Goal: Information Seeking & Learning: Learn about a topic

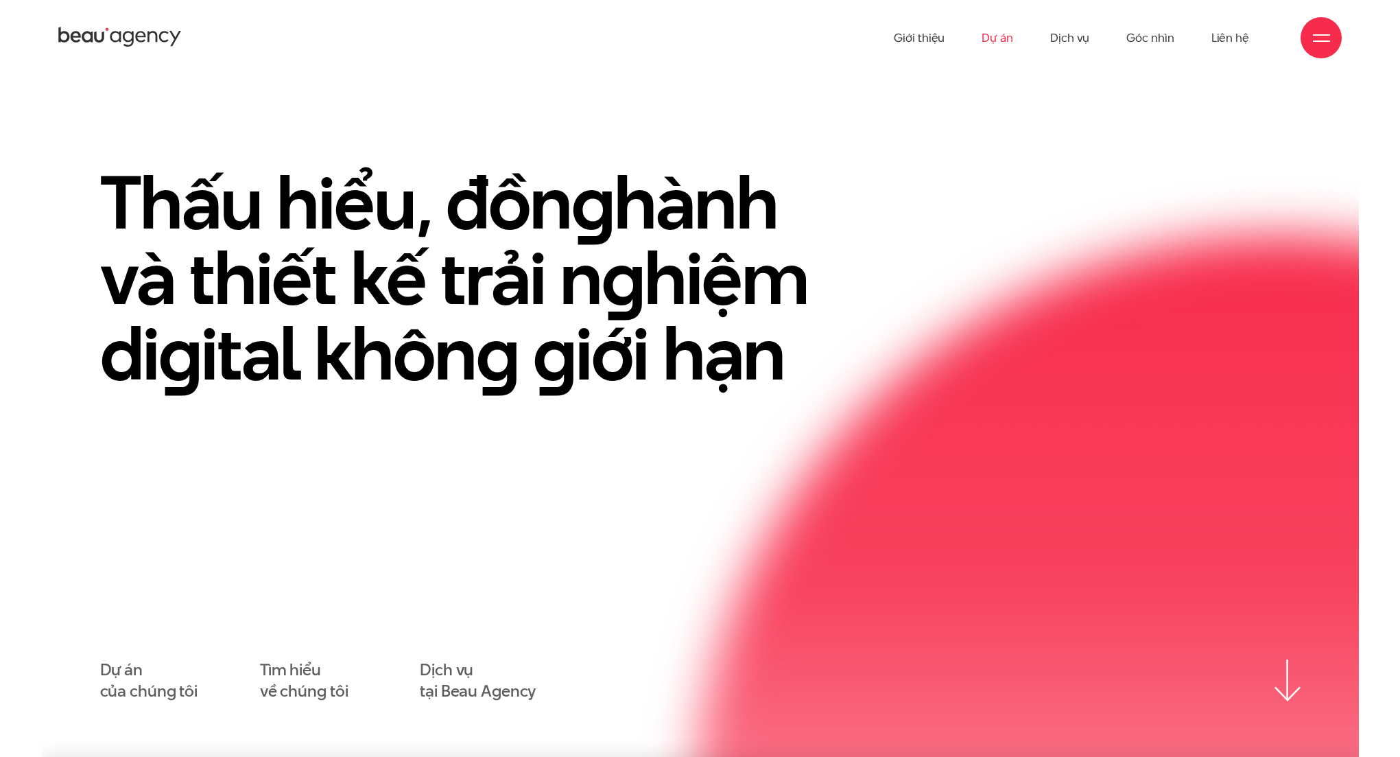
click at [1001, 40] on link "Dự án" at bounding box center [998, 37] width 32 height 75
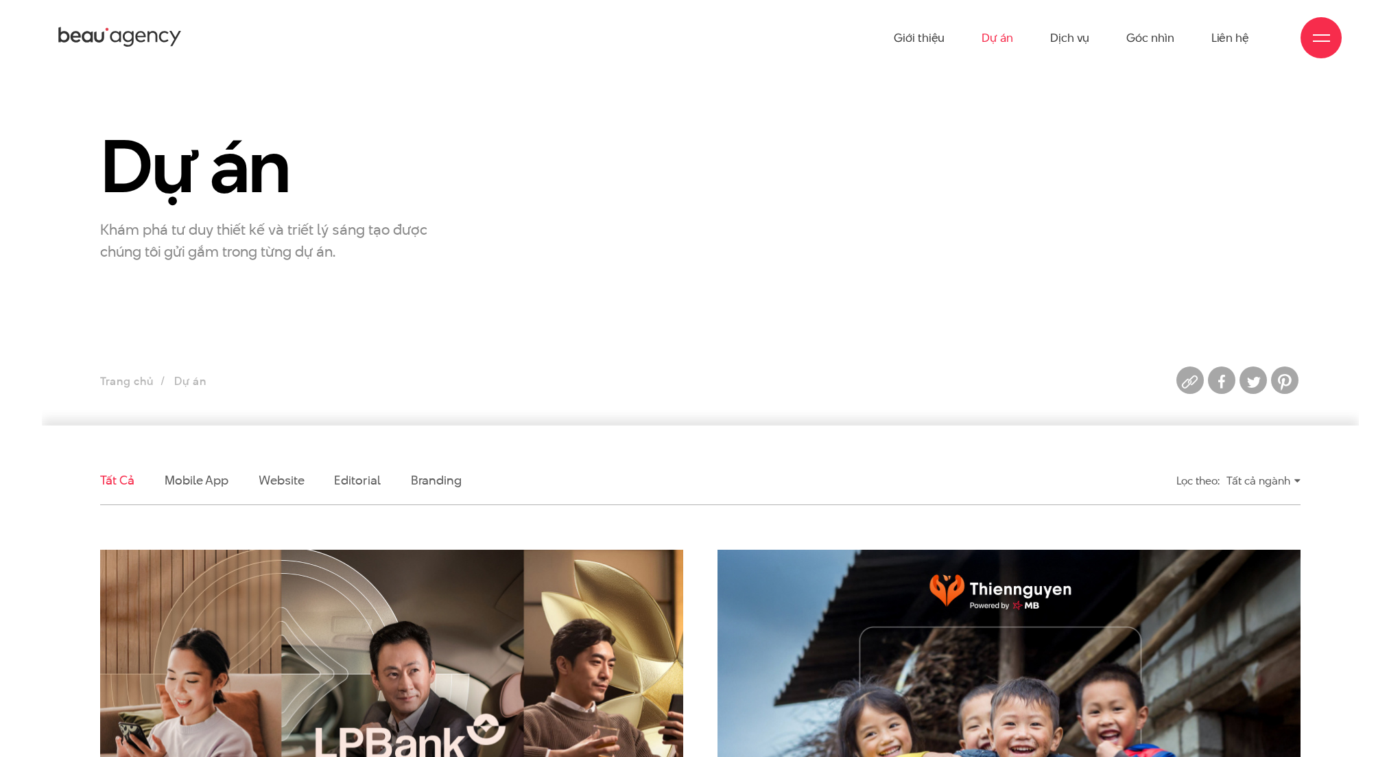
click at [1304, 484] on div "Lọc theo: Tất cả ngành Tất cả ngành Tài chính ngân hàng Giáo dục Công nghệ Du l…" at bounding box center [1163, 480] width 309 height 31
click at [1297, 484] on div "Tất cả ngành" at bounding box center [1263, 480] width 74 height 24
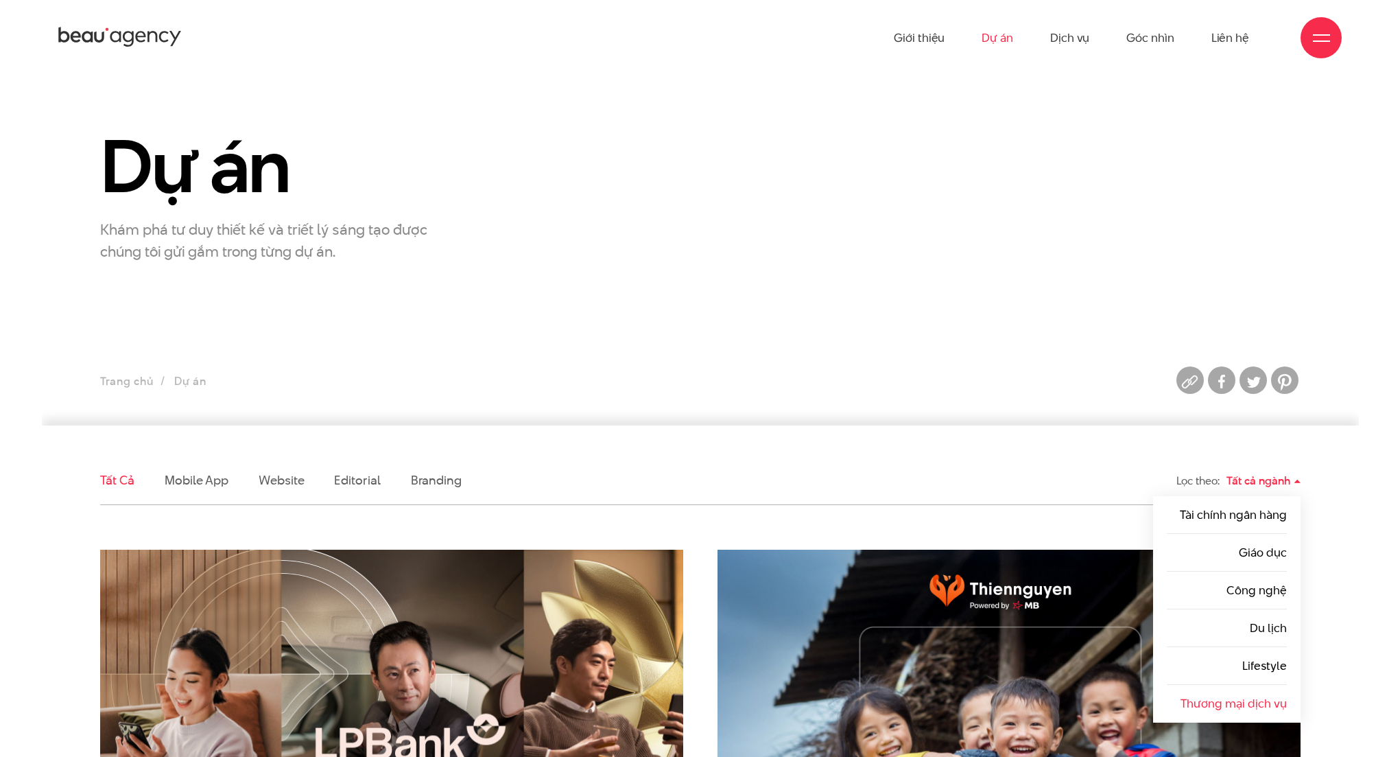
click at [1268, 697] on link "Thương mại dịch vụ" at bounding box center [1233, 703] width 106 height 16
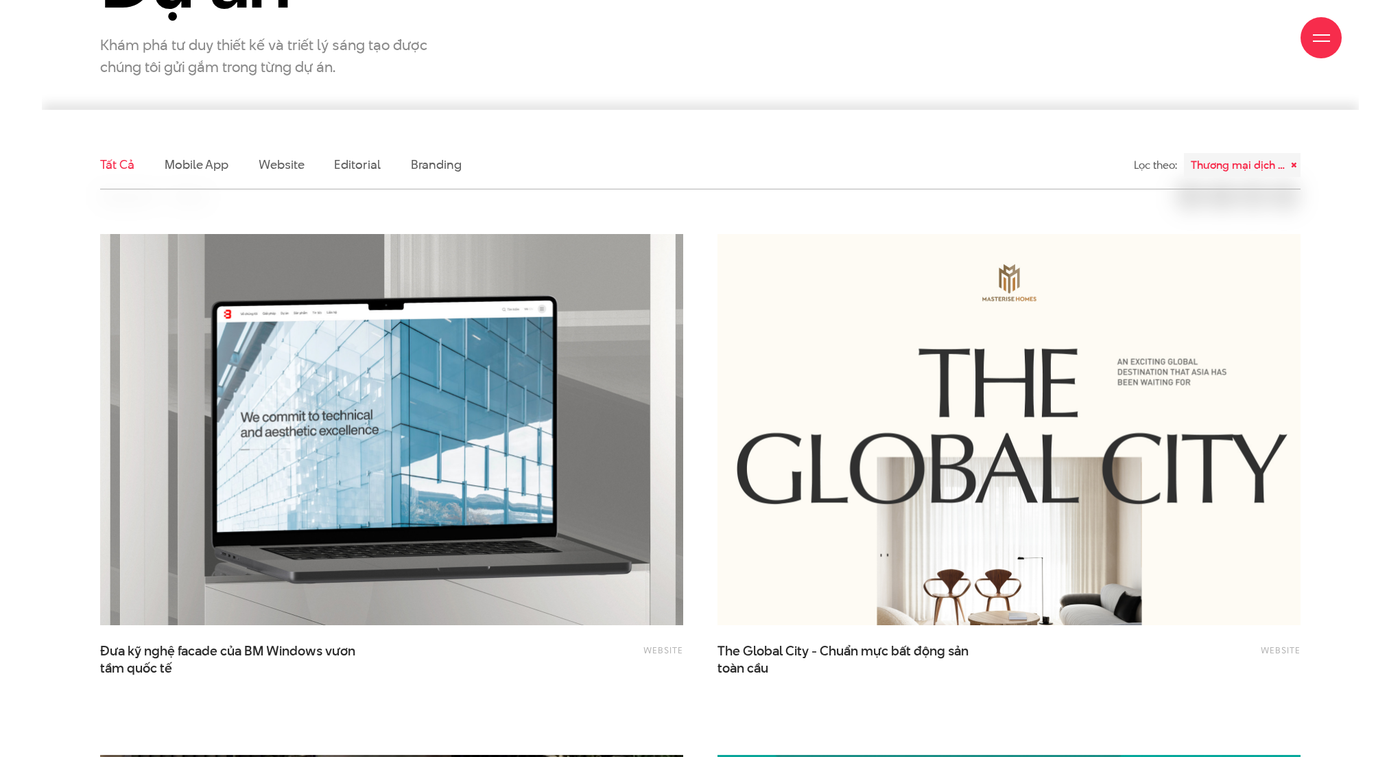
scroll to position [393, 0]
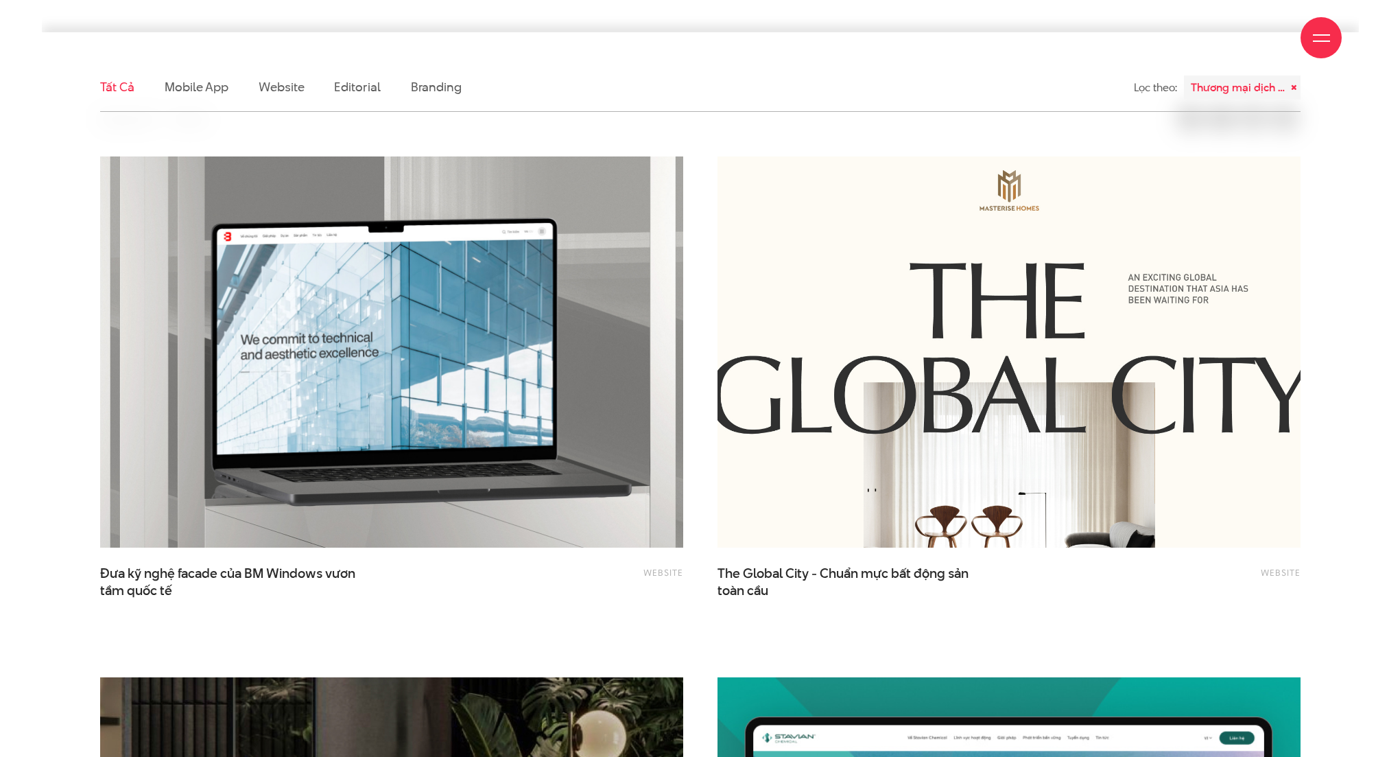
click at [1075, 339] on img at bounding box center [1008, 351] width 641 height 429
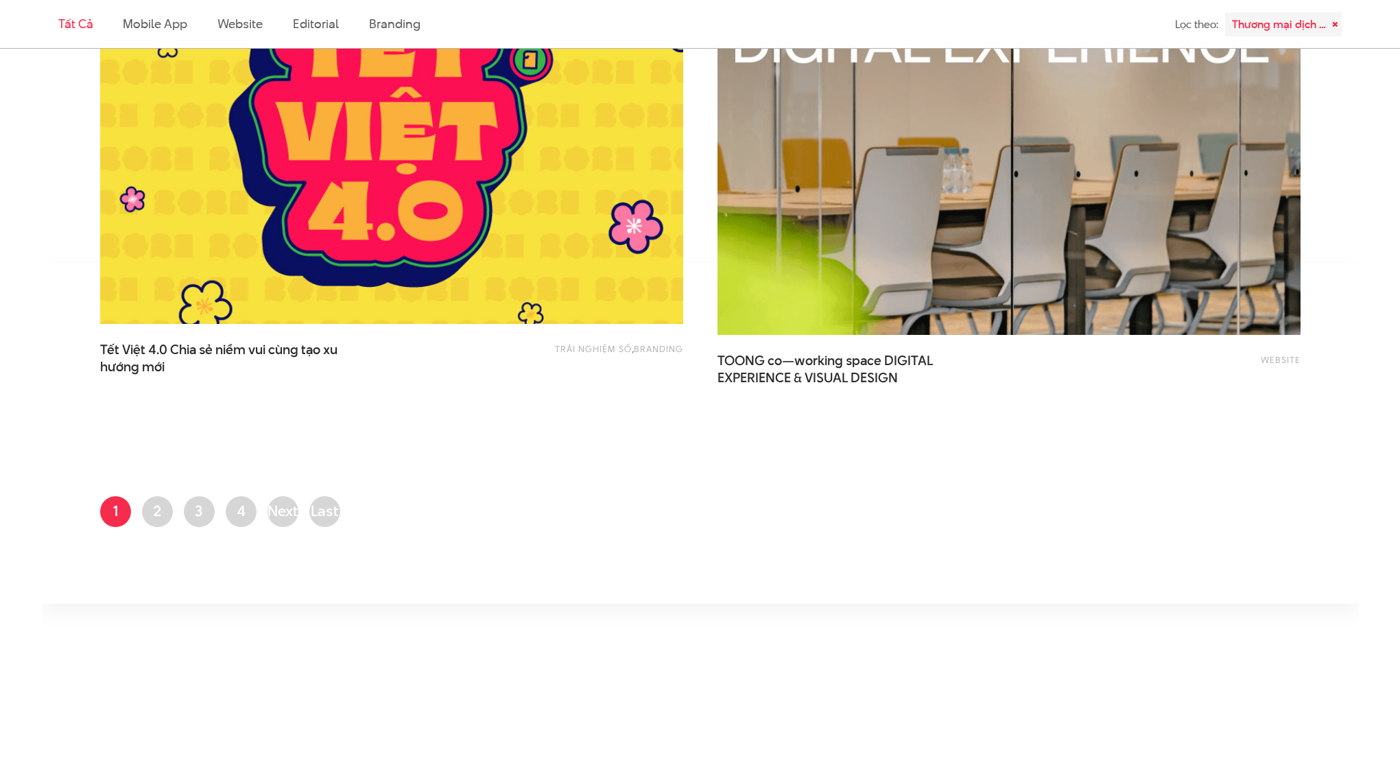
scroll to position [3224, 0]
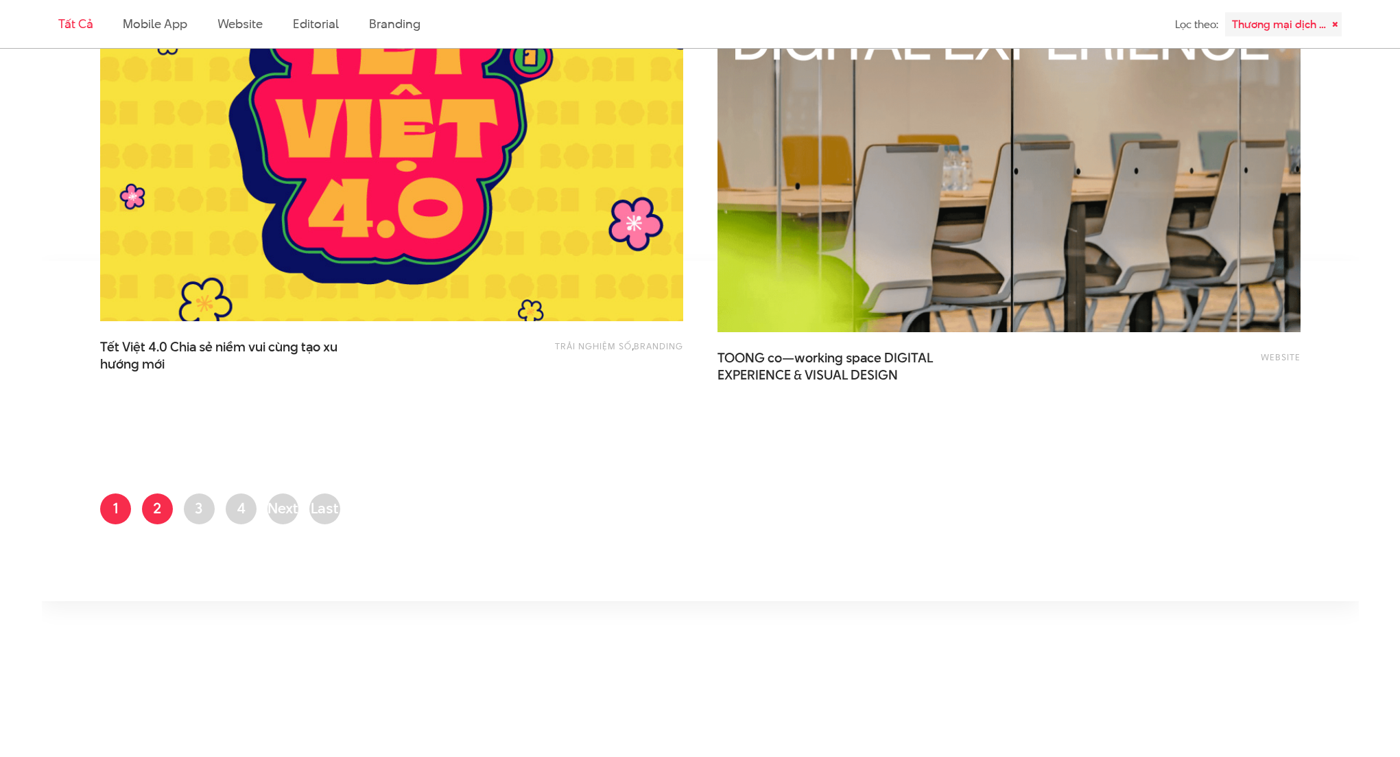
click at [156, 506] on link "Trang 2" at bounding box center [157, 508] width 31 height 31
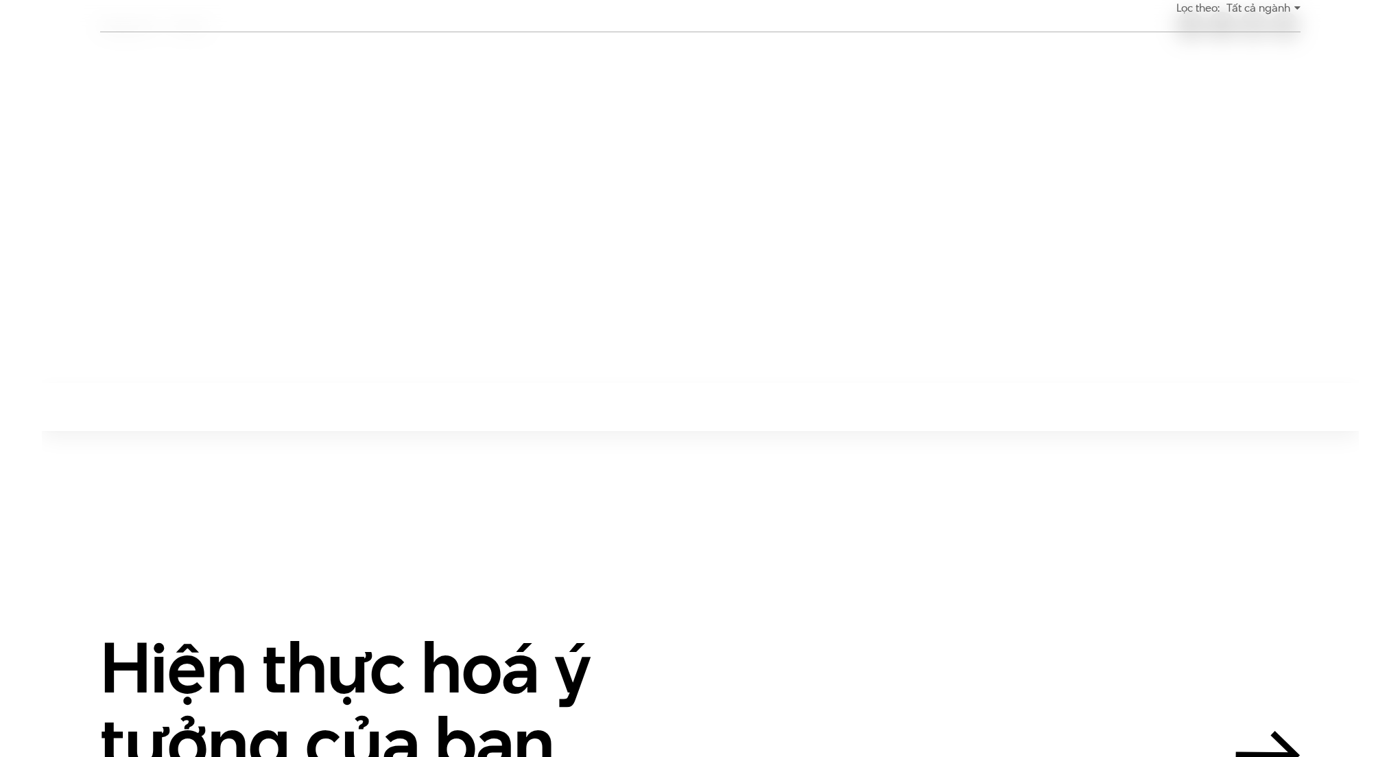
scroll to position [506, 0]
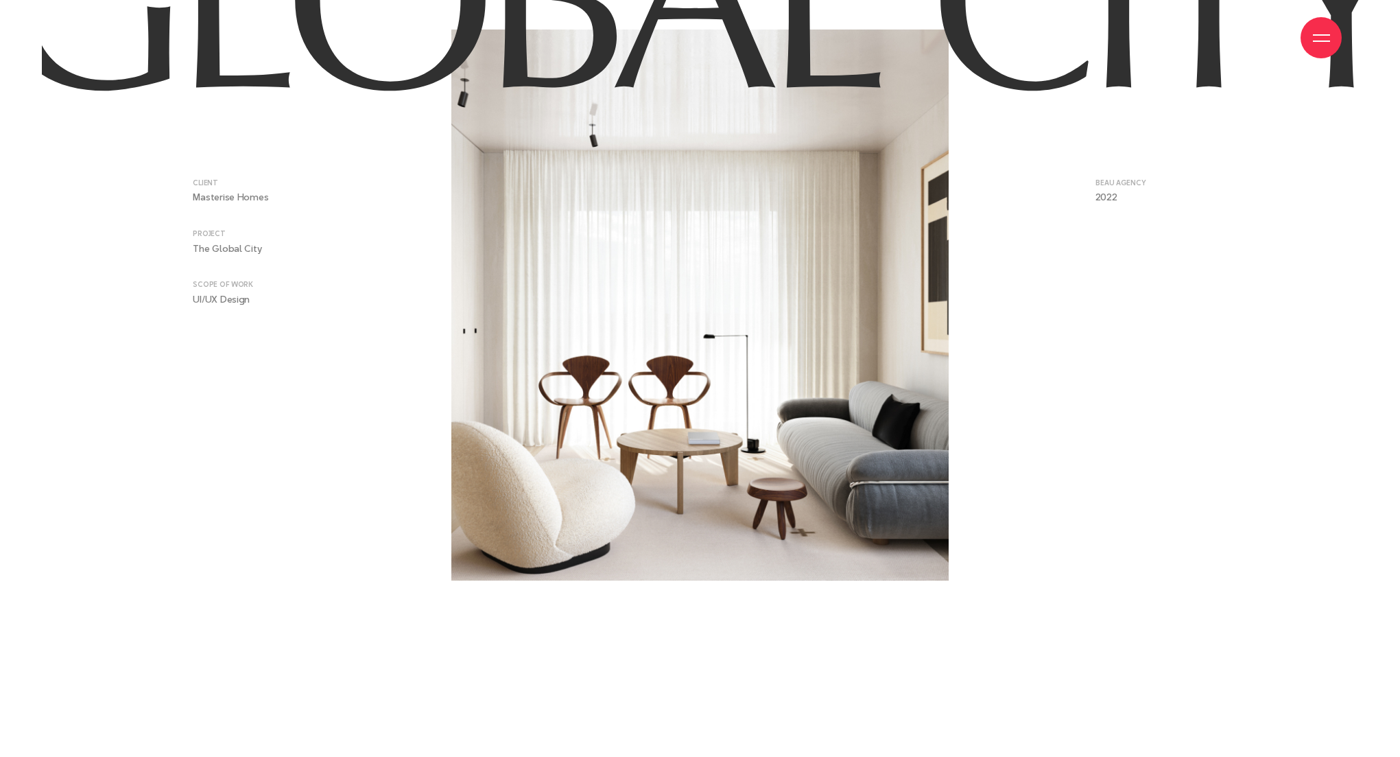
scroll to position [660, 0]
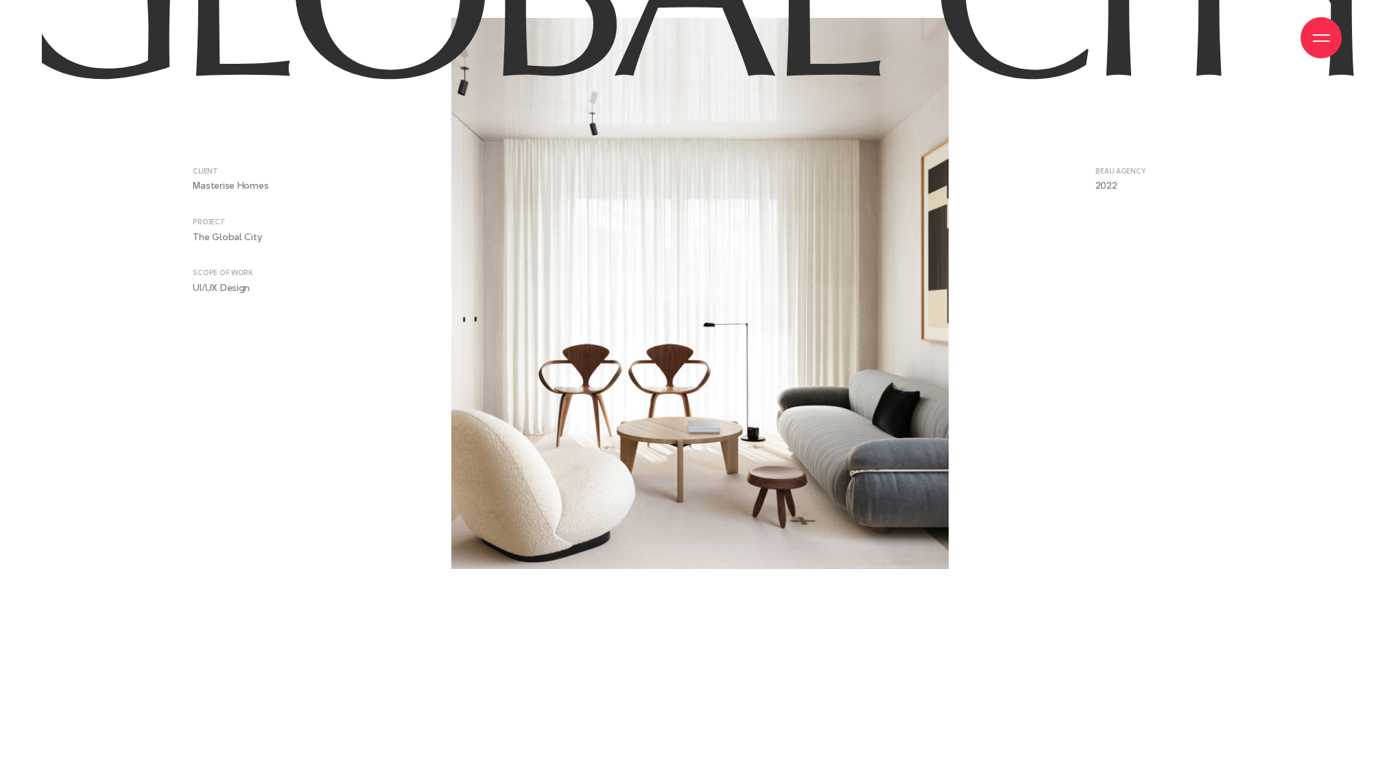
click at [231, 296] on div "Client Masterise Homes BEAU AGENCY 2022 PROJECT The Global City SCOPE OF WORK U…" at bounding box center [285, 293] width 207 height 551
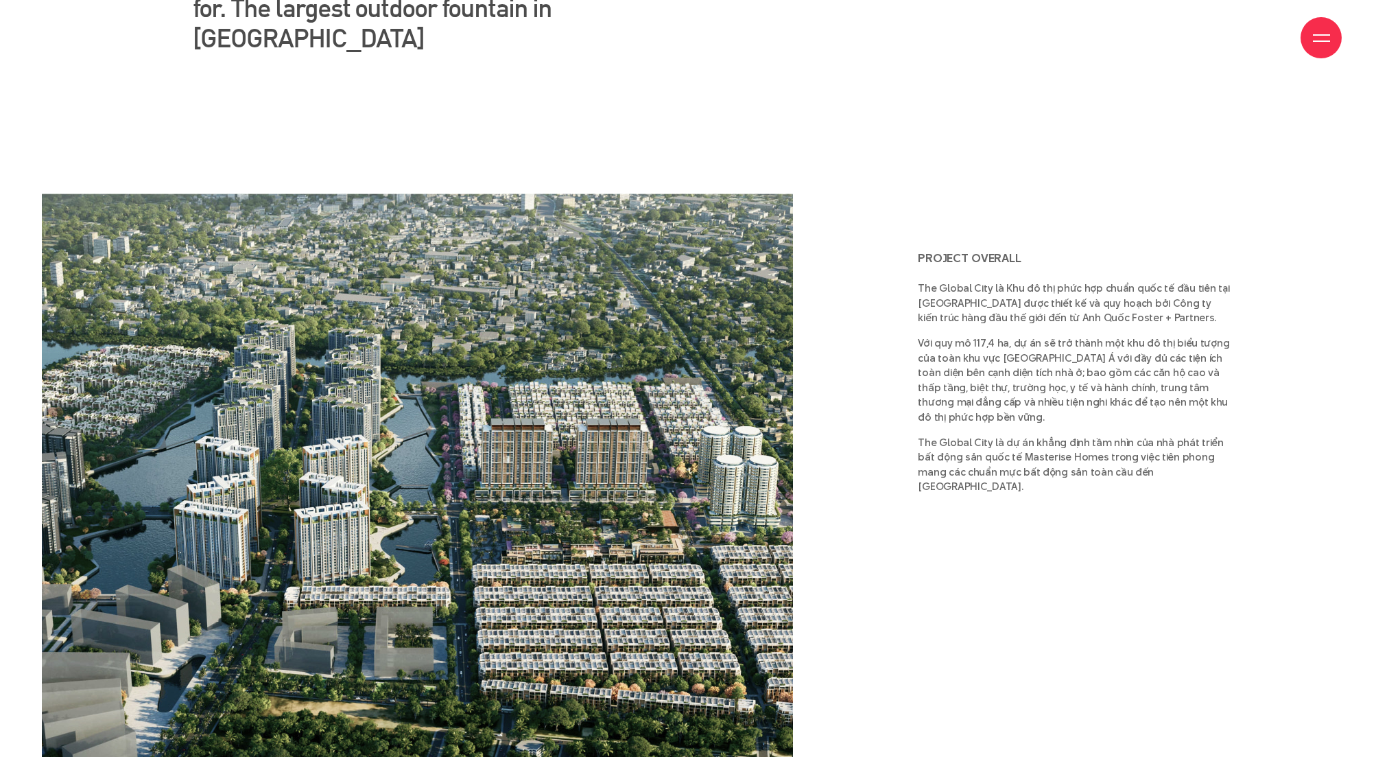
scroll to position [1479, 0]
click at [1147, 436] on p "The Global City là dự án khẳng định tầm nhìn của nhà phát triển bất động sản qu…" at bounding box center [1075, 465] width 314 height 59
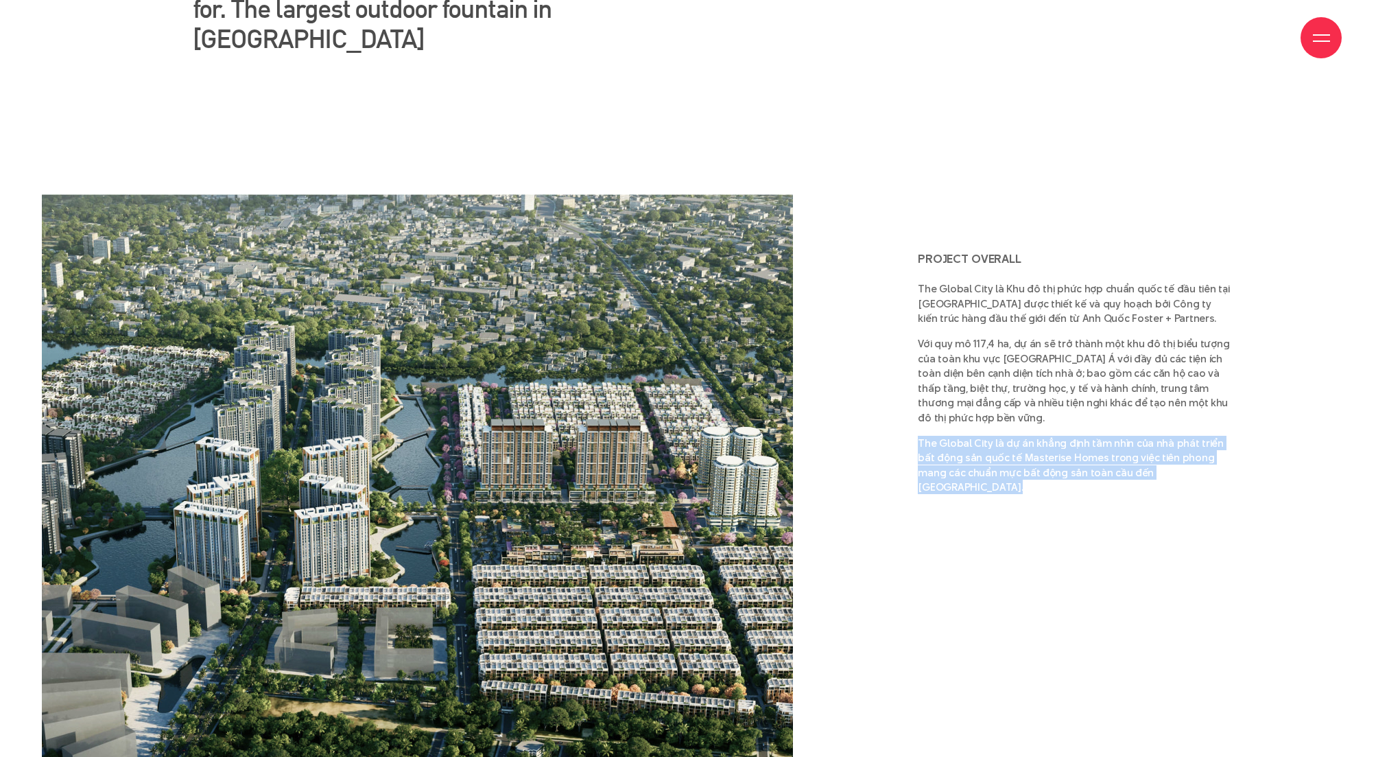
click at [1147, 436] on p "The Global City là dự án khẳng định tầm nhìn của nhà phát triển bất động sản qu…" at bounding box center [1075, 465] width 314 height 59
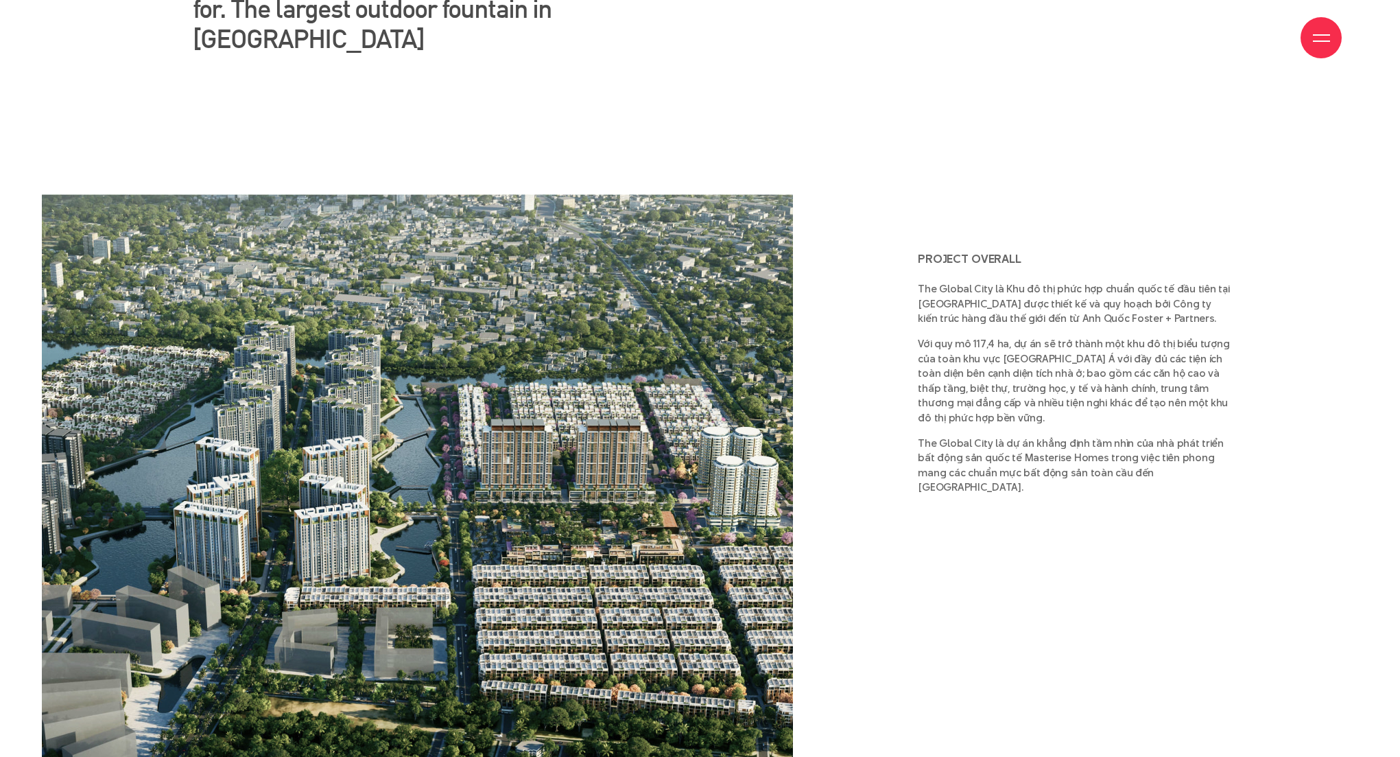
click at [1145, 436] on p "The Global City là dự án khẳng định tầm nhìn của nhà phát triển bất động sản qu…" at bounding box center [1075, 465] width 314 height 59
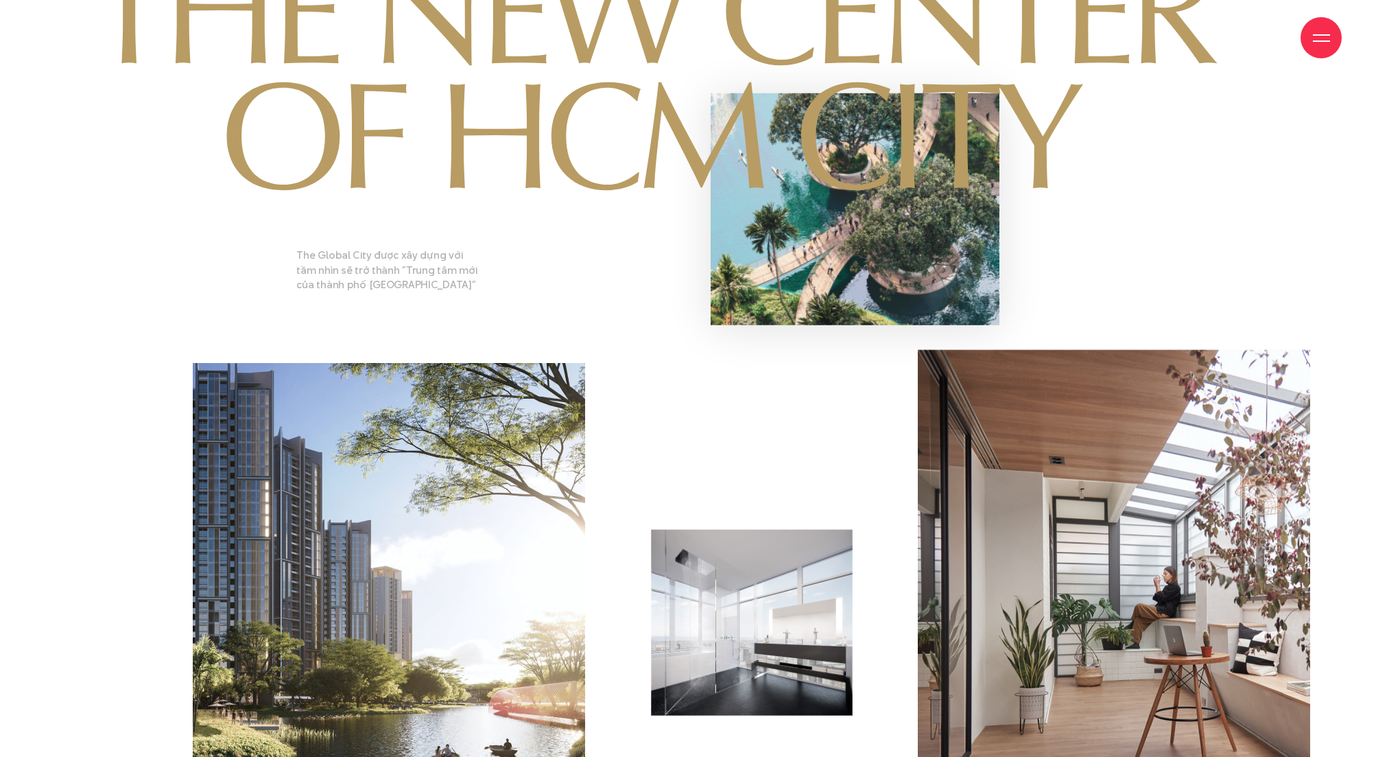
scroll to position [2636, 0]
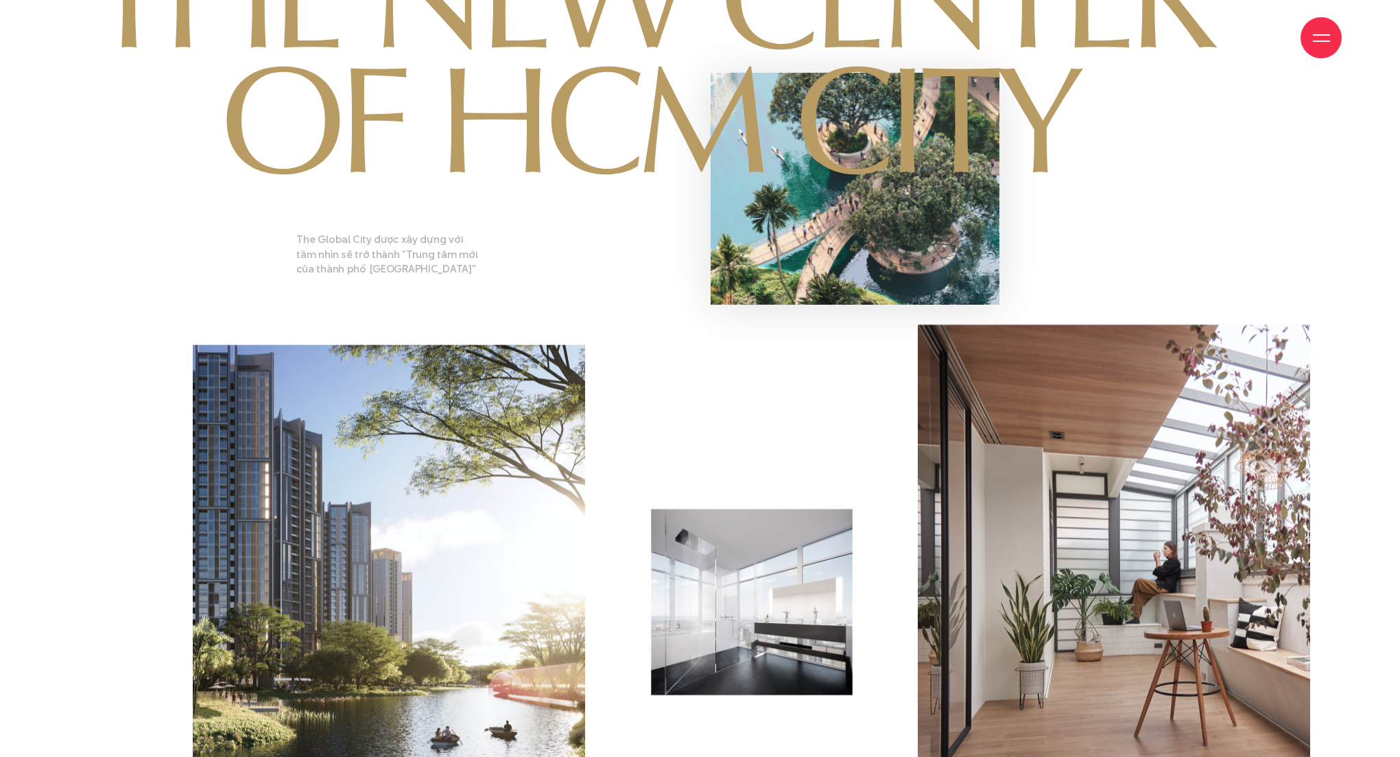
click at [549, 200] on div "The Global City được xây dựng với tầm nhìn sẽ trở thành ”Trung tâm mới của thàn…" at bounding box center [700, 254] width 1243 height 232
click at [643, 245] on div "The Global City được xây dựng với tầm nhìn sẽ trở thành ”Trung tâm mới của thàn…" at bounding box center [700, 254] width 1243 height 232
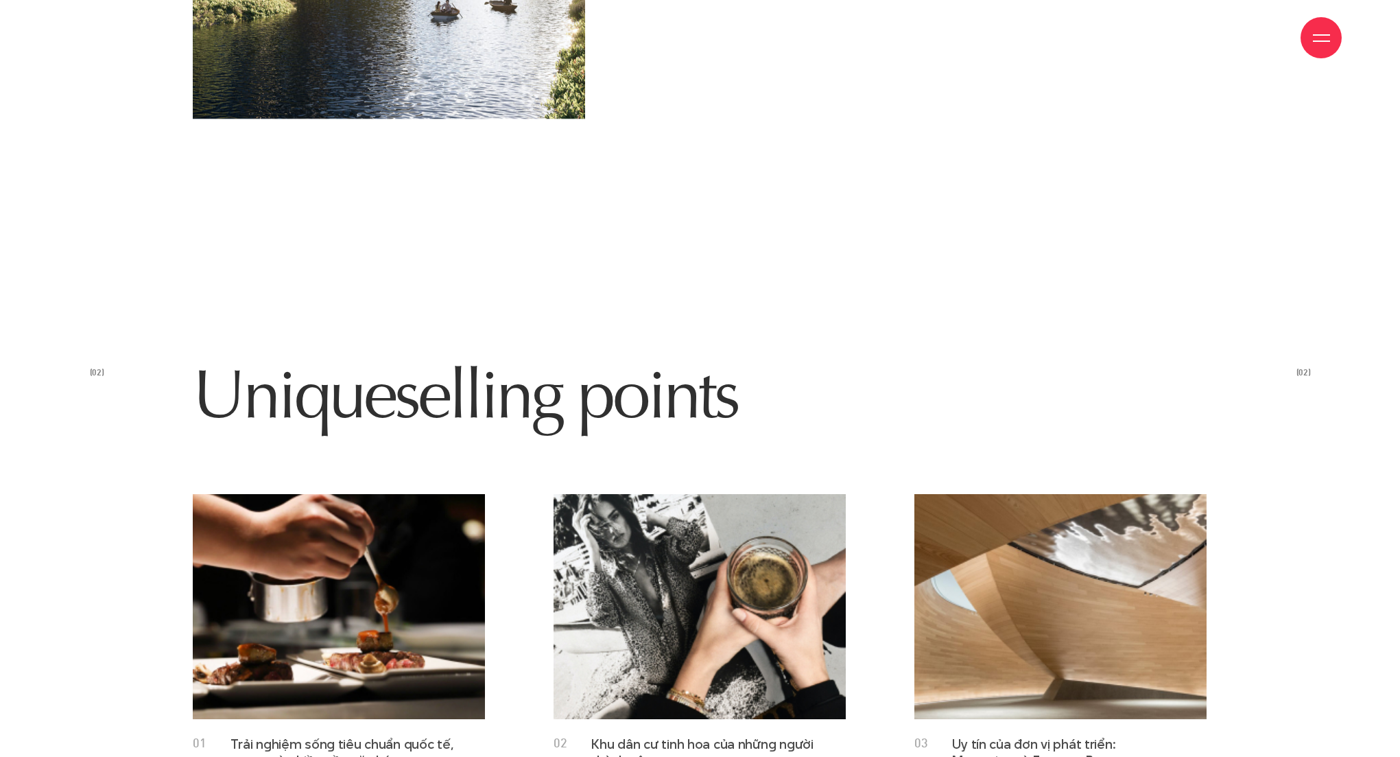
scroll to position [3613, 0]
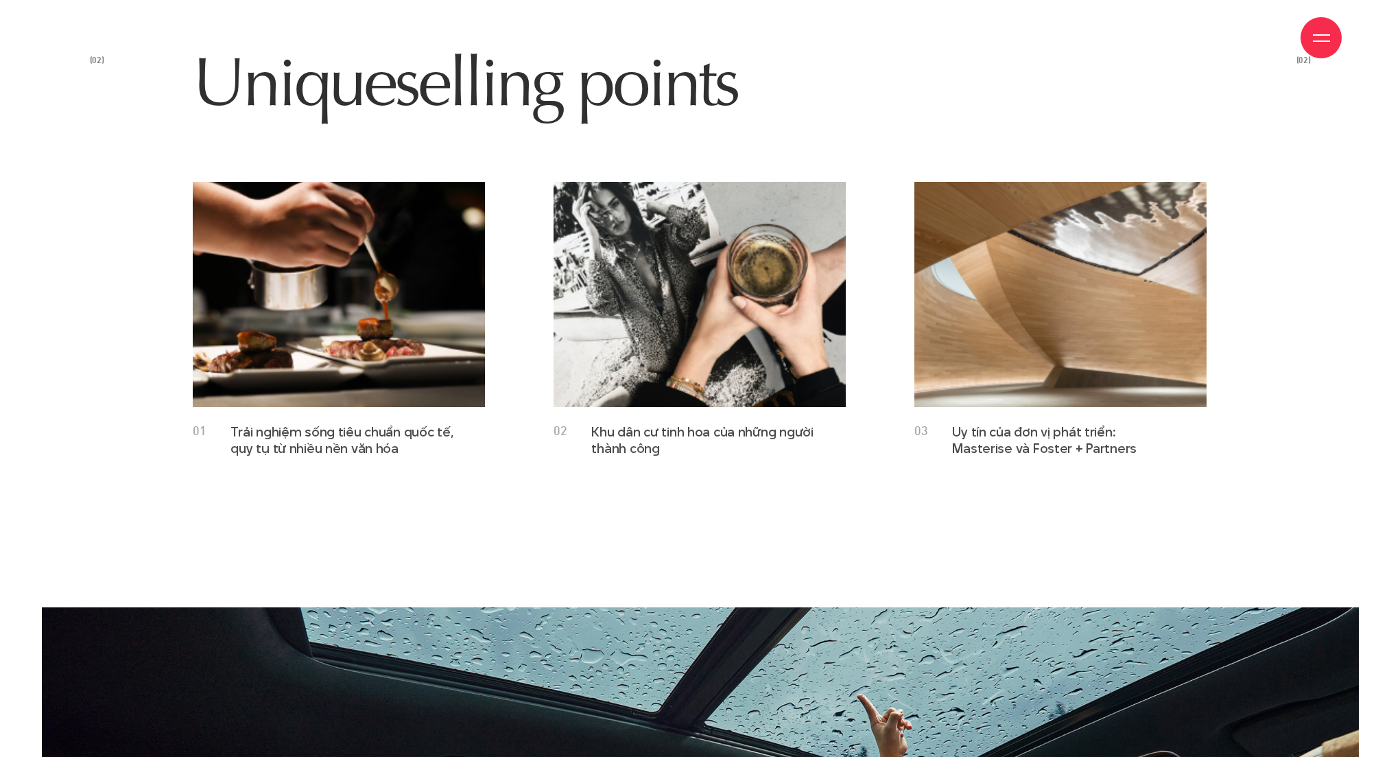
click at [449, 427] on section "(02) Unique selling points (02) 01 Trải nghiệm sống tiêu chuẩn quốc tế, quy tụ …" at bounding box center [700, 250] width 1317 height 713
click at [676, 424] on div "02 Khu dân cư tinh hoa của những người thành công" at bounding box center [685, 440] width 263 height 32
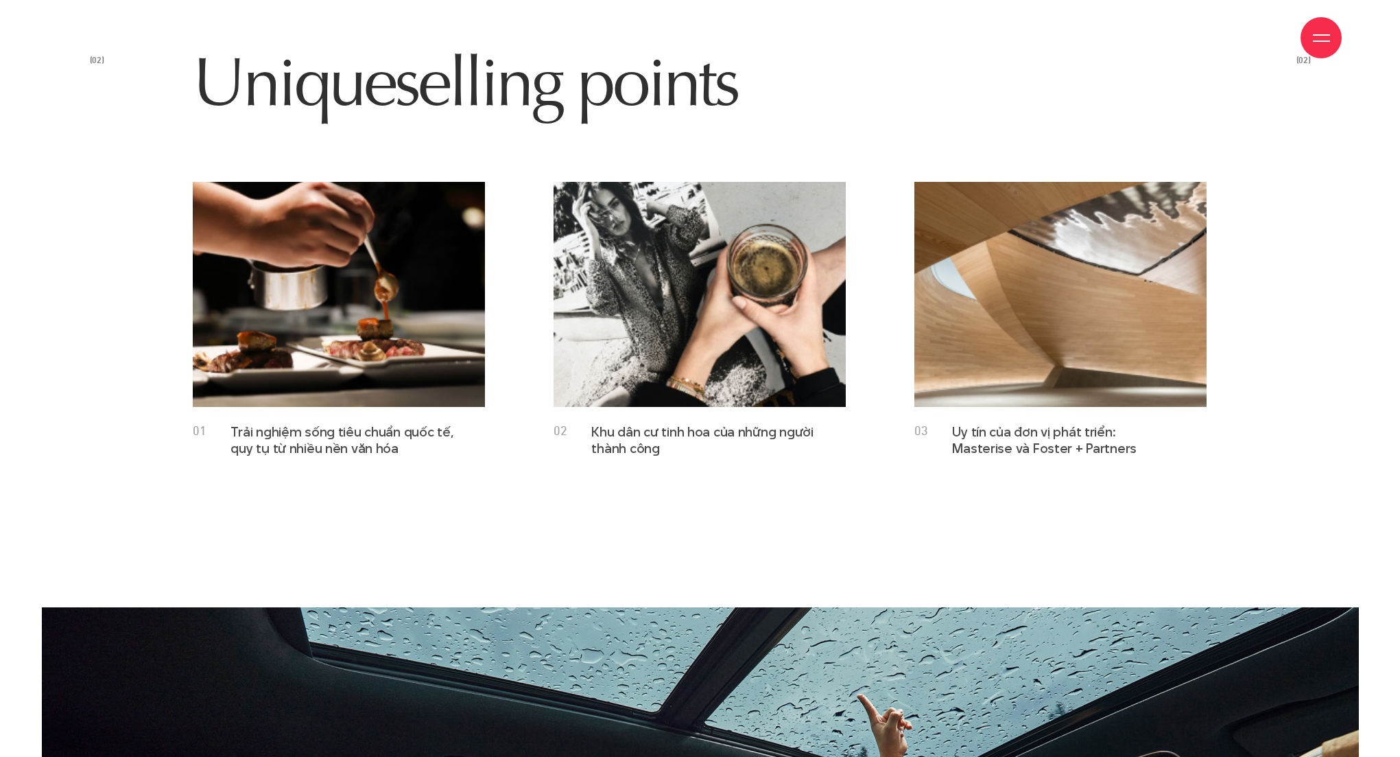
click at [676, 424] on div "02 Khu dân cư tinh hoa của những người thành công" at bounding box center [685, 440] width 263 height 32
click at [840, 414] on div "02 Khu dân cư tinh hoa của những người thành công" at bounding box center [700, 319] width 292 height 274
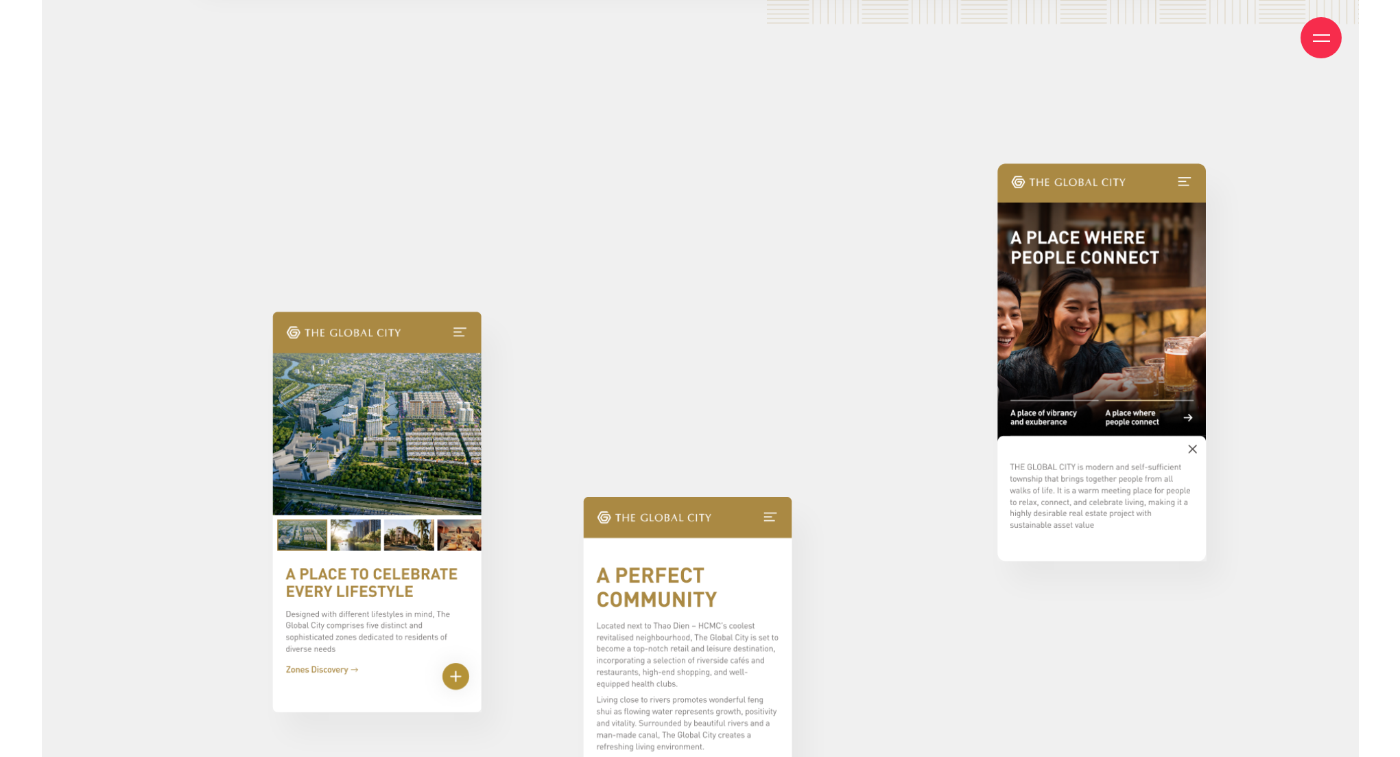
scroll to position [14193, 0]
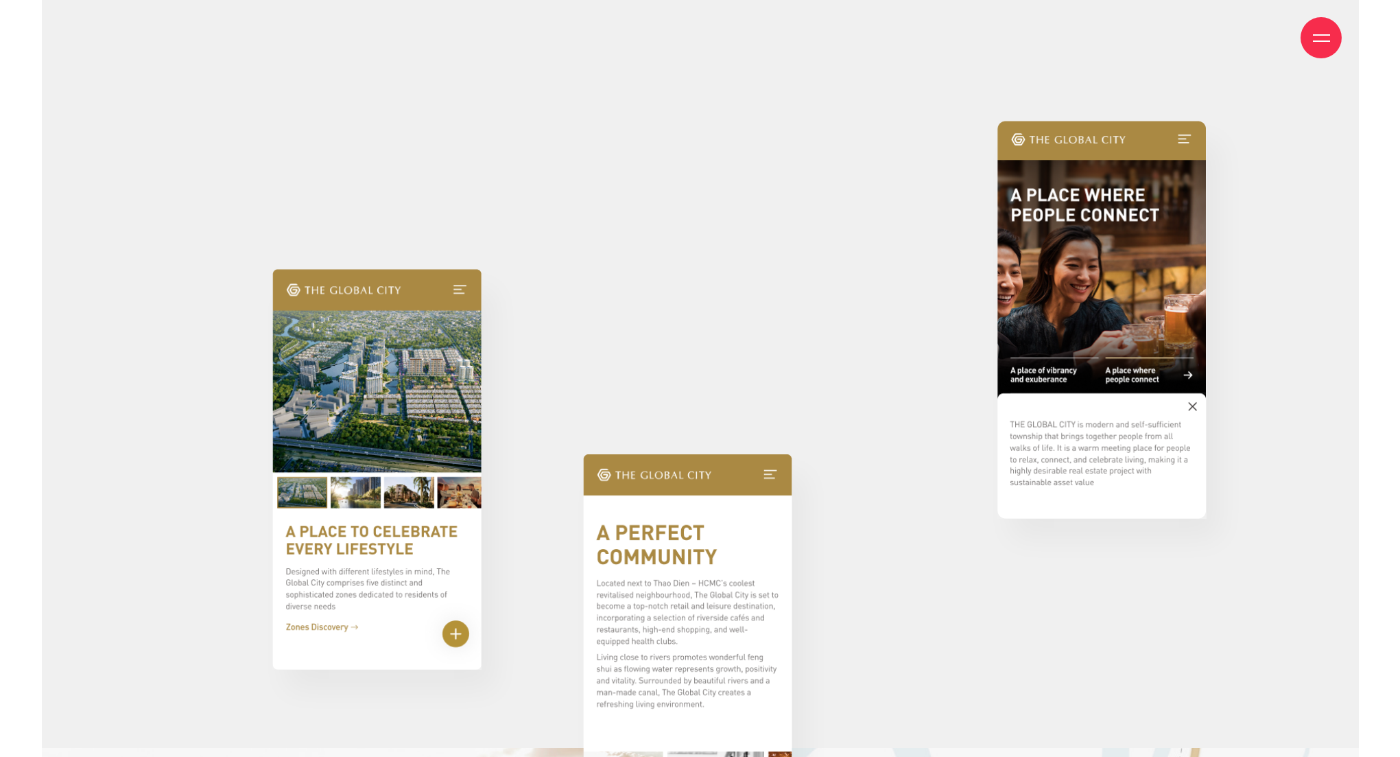
drag, startPoint x: 987, startPoint y: 359, endPoint x: 1014, endPoint y: 357, distance: 26.8
click at [997, 357] on div at bounding box center [700, 487] width 1243 height 733
click at [922, 375] on div at bounding box center [700, 487] width 1243 height 733
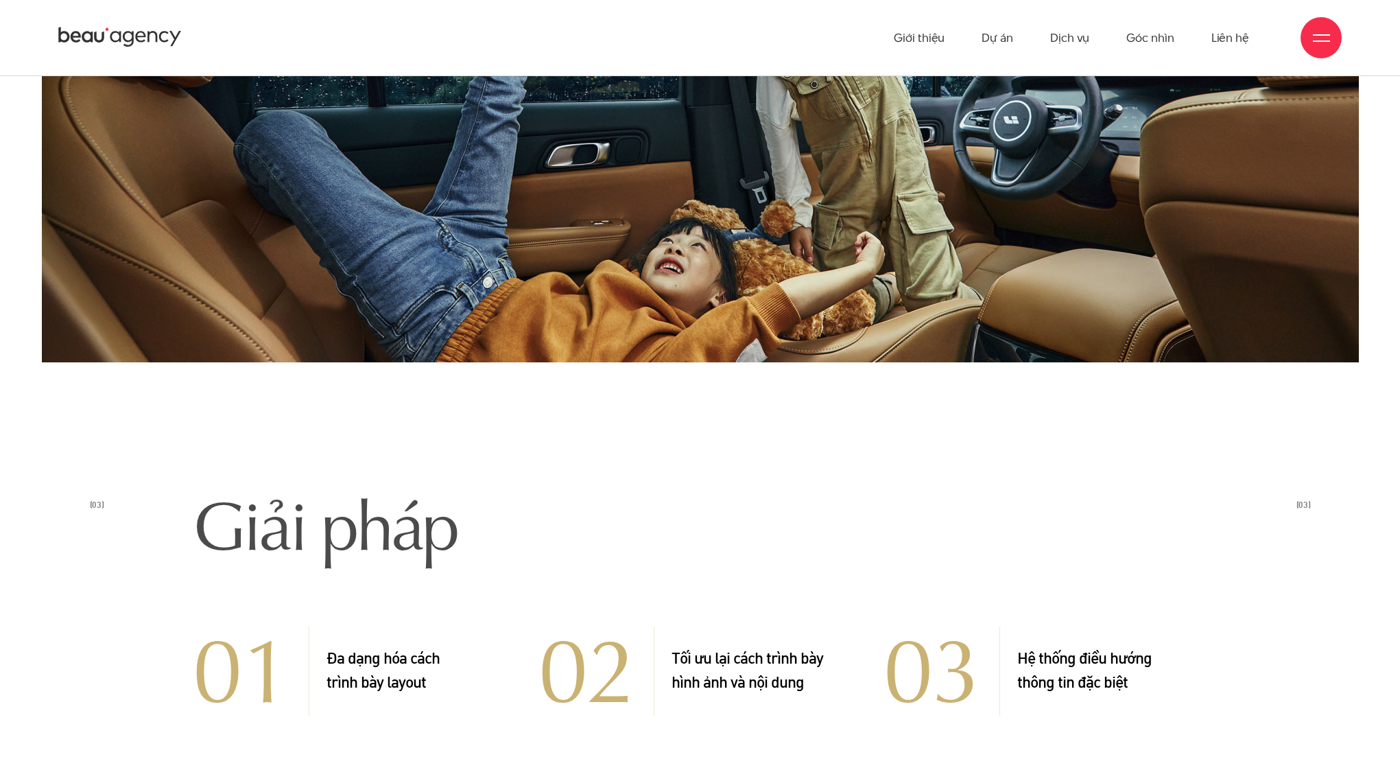
scroll to position [4484, 0]
